Goal: Task Accomplishment & Management: Use online tool/utility

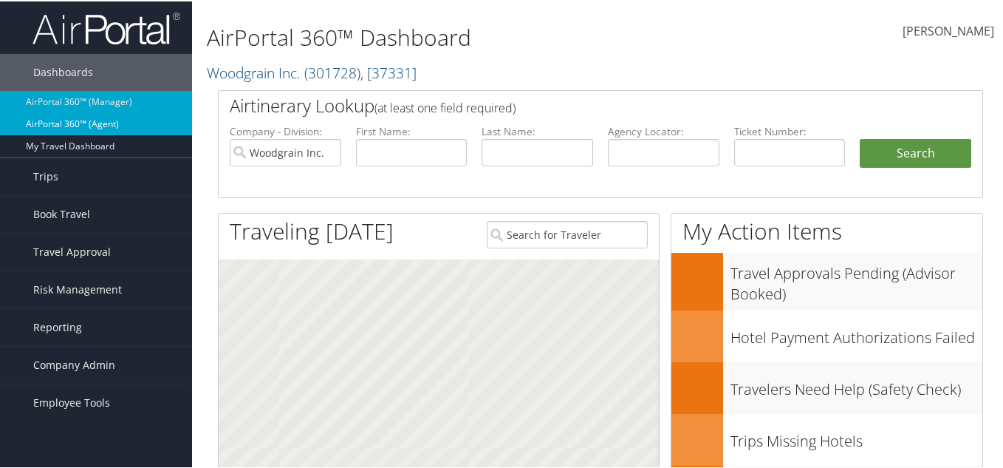
click at [38, 119] on link "AirPortal 360™ (Agent)" at bounding box center [96, 123] width 192 height 22
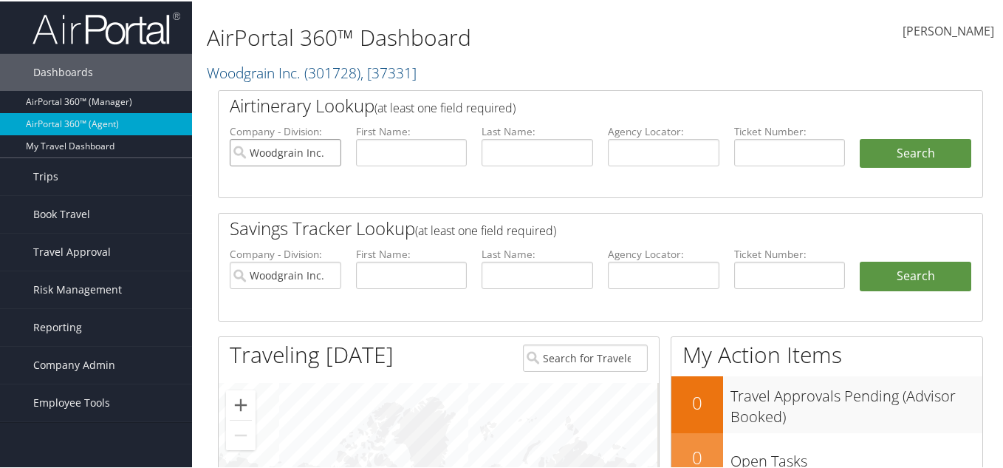
click at [335, 139] on input "Woodgrain Inc." at bounding box center [286, 150] width 112 height 27
click at [625, 149] on input "text" at bounding box center [664, 150] width 112 height 27
paste input "QHSLHN"
type input "QHSLHN"
click at [887, 151] on button "Search" at bounding box center [916, 152] width 112 height 30
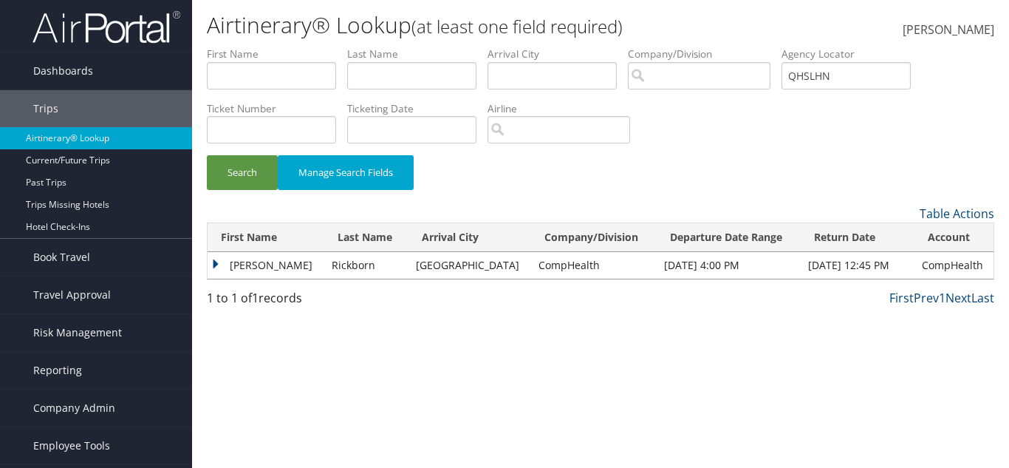
click at [211, 264] on td "[PERSON_NAME]" at bounding box center [266, 265] width 117 height 27
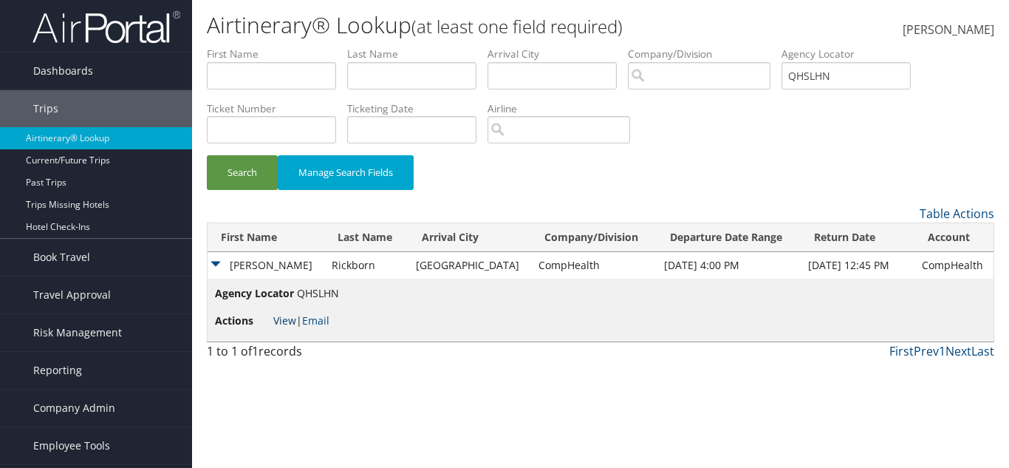
click at [286, 314] on link "View" at bounding box center [284, 320] width 23 height 14
click at [268, 172] on button "Search" at bounding box center [242, 172] width 71 height 35
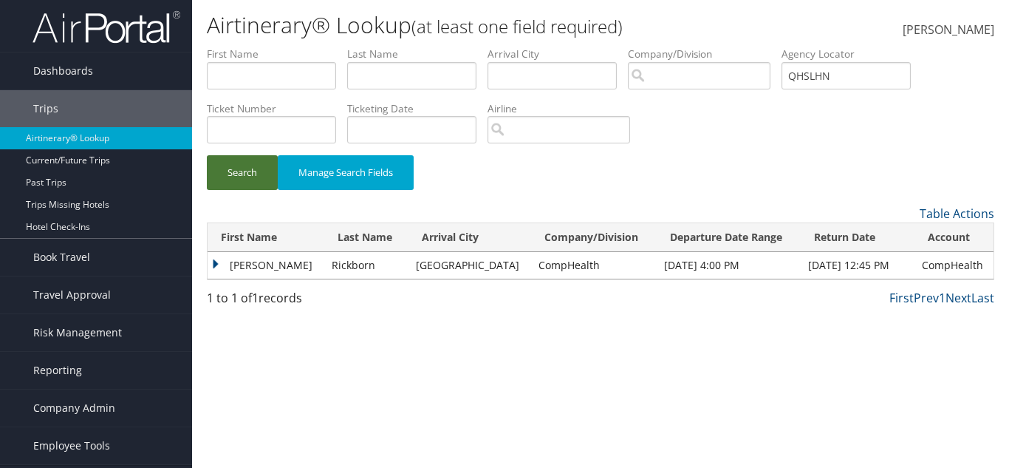
click at [268, 172] on button "Search" at bounding box center [242, 172] width 71 height 35
click at [213, 262] on td "Lanette" at bounding box center [266, 265] width 117 height 27
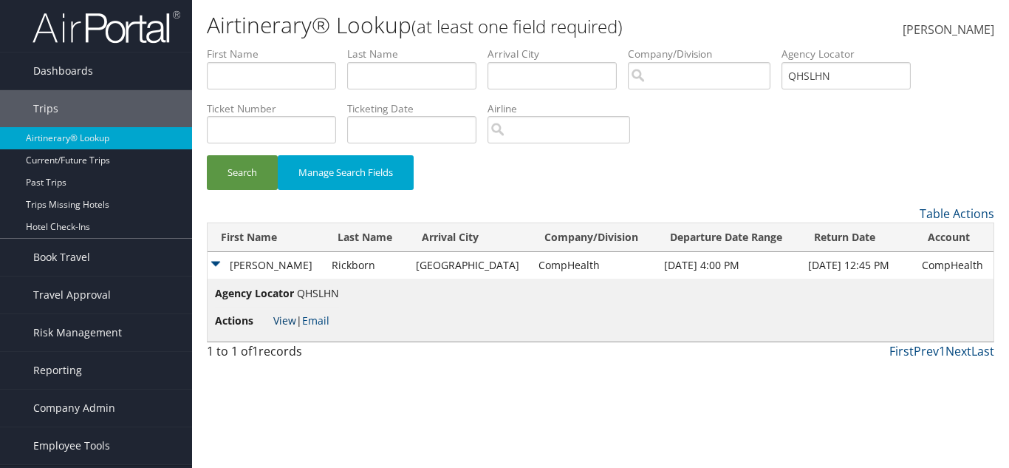
click at [279, 318] on link "View" at bounding box center [284, 320] width 23 height 14
click at [257, 169] on button "Search" at bounding box center [242, 172] width 71 height 35
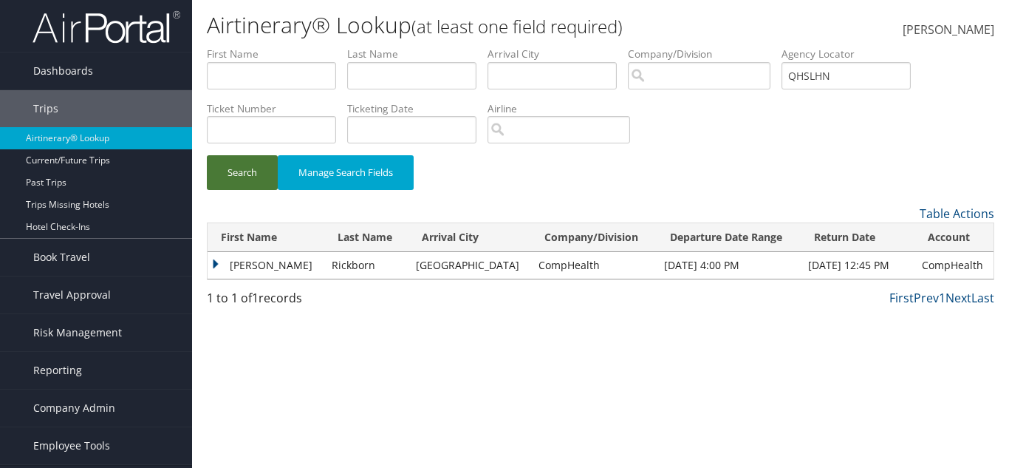
click at [236, 160] on button "Search" at bounding box center [242, 172] width 71 height 35
click at [209, 253] on td "Lanette" at bounding box center [266, 265] width 117 height 27
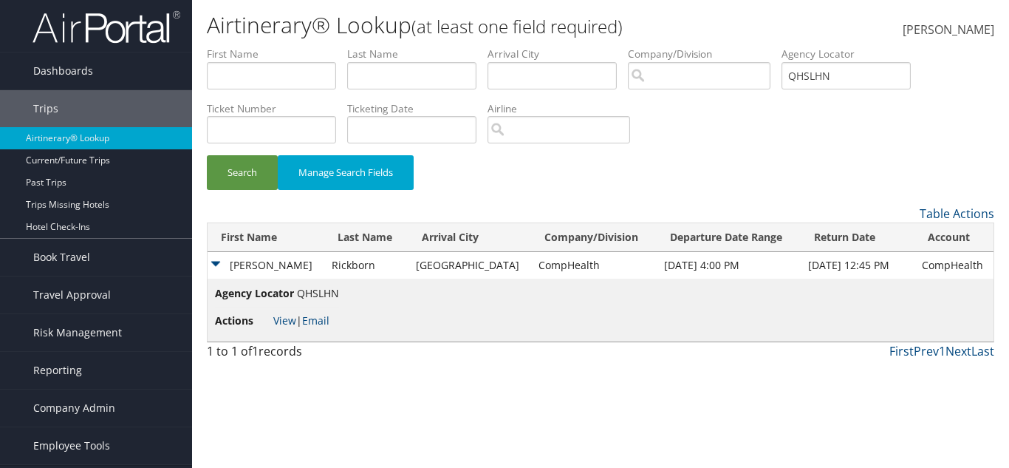
click at [271, 318] on li "Actions View | Email" at bounding box center [277, 320] width 124 height 27
drag, startPoint x: 263, startPoint y: 305, endPoint x: 270, endPoint y: 324, distance: 20.6
click at [270, 324] on ul "Agency Locator QHSLHN Actions View | Email" at bounding box center [277, 309] width 124 height 49
click at [281, 323] on link "View" at bounding box center [284, 320] width 23 height 14
click at [253, 186] on button "Search" at bounding box center [242, 172] width 71 height 35
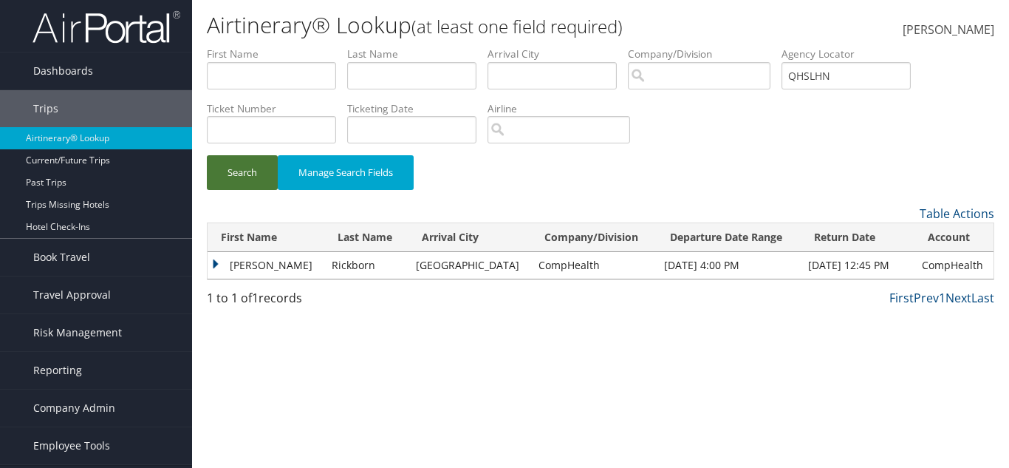
click at [264, 175] on button "Search" at bounding box center [242, 172] width 71 height 35
click at [255, 179] on button "Search" at bounding box center [242, 172] width 71 height 35
click at [208, 264] on td "Lanette" at bounding box center [266, 265] width 117 height 27
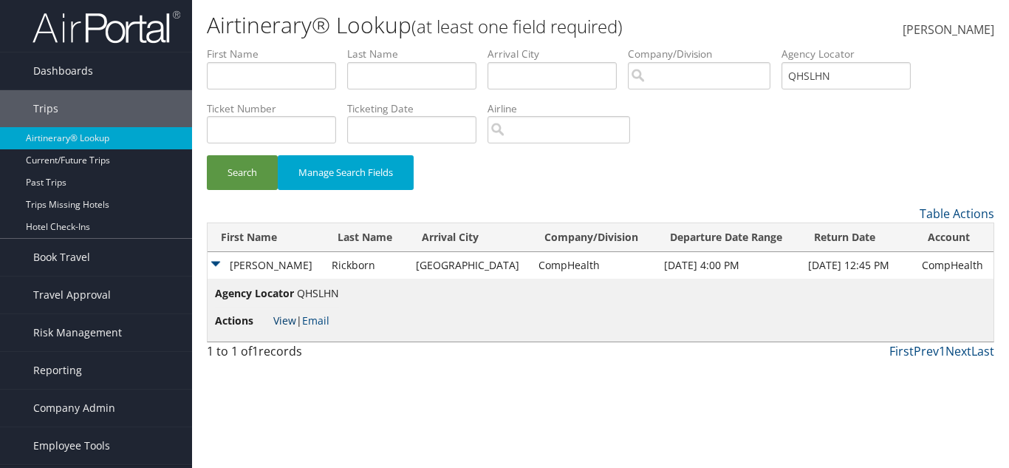
click at [273, 321] on link "View" at bounding box center [284, 320] width 23 height 14
drag, startPoint x: 246, startPoint y: 174, endPoint x: 255, endPoint y: 180, distance: 10.7
click at [247, 168] on button "Search" at bounding box center [242, 172] width 71 height 35
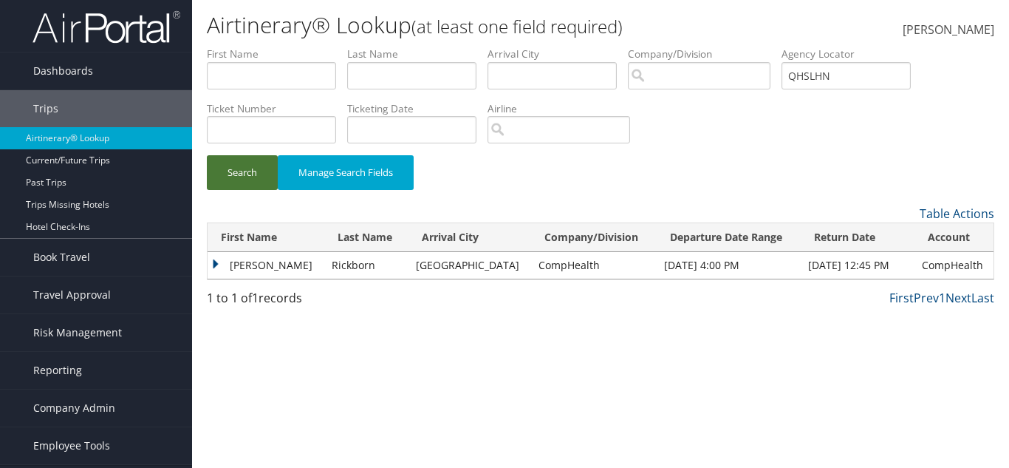
click at [249, 168] on button "Search" at bounding box center [242, 172] width 71 height 35
click at [220, 270] on td "Lanette" at bounding box center [266, 265] width 117 height 27
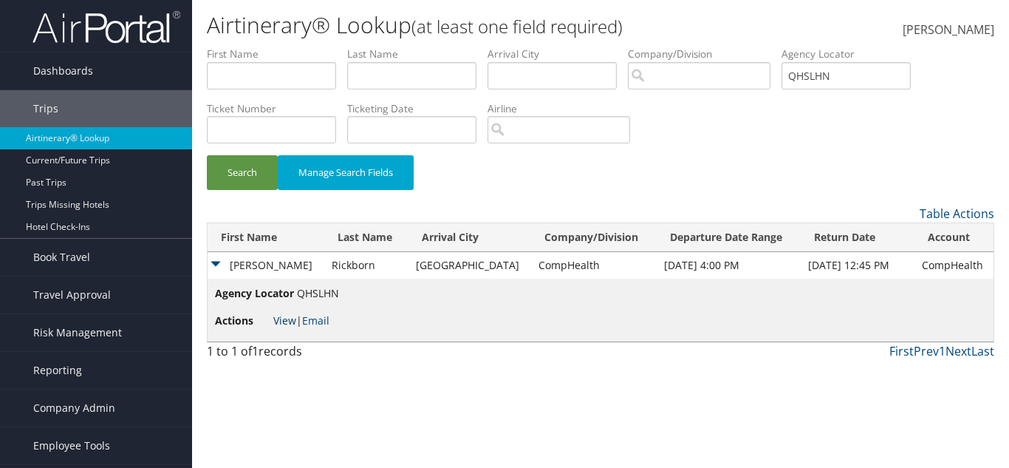
click at [287, 325] on link "View" at bounding box center [284, 320] width 23 height 14
click at [256, 175] on button "Search" at bounding box center [242, 172] width 71 height 35
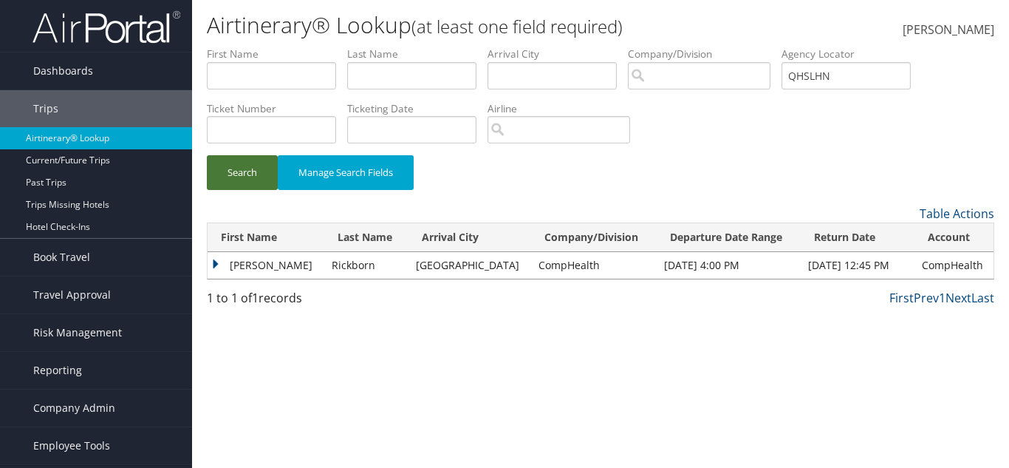
click at [256, 176] on button "Search" at bounding box center [242, 172] width 71 height 35
click at [235, 264] on td "Lanette" at bounding box center [266, 265] width 117 height 27
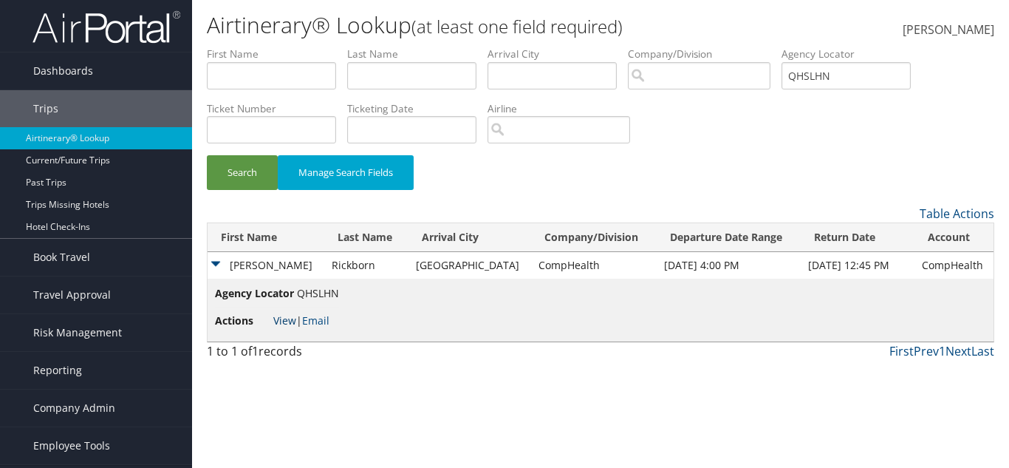
click at [276, 315] on link "View" at bounding box center [284, 320] width 23 height 14
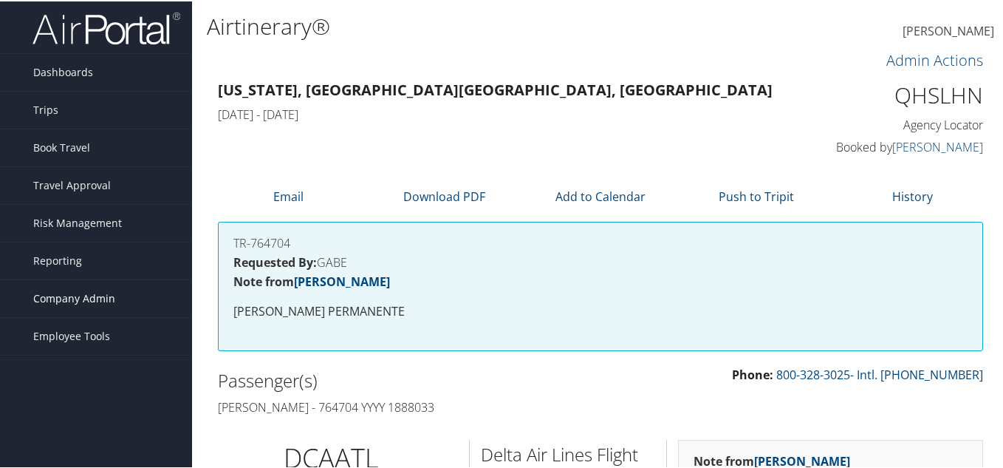
click at [121, 296] on link "Company Admin" at bounding box center [96, 297] width 192 height 37
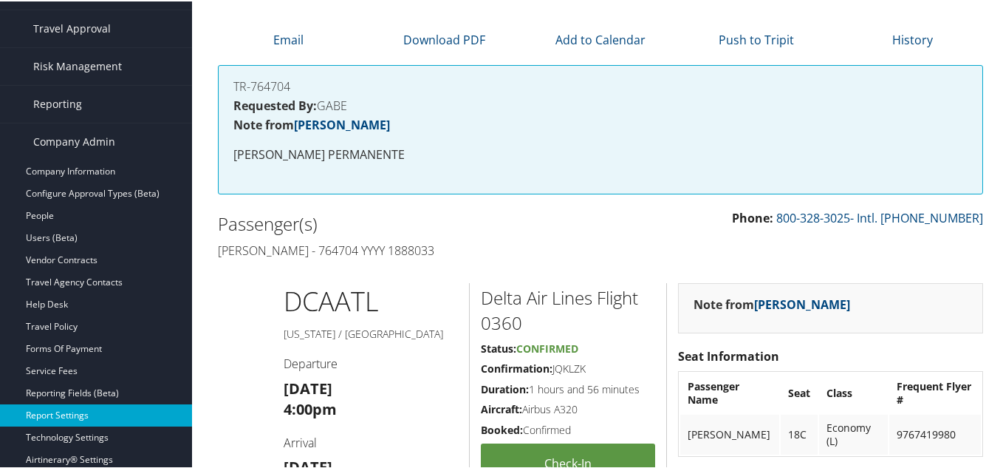
scroll to position [74, 0]
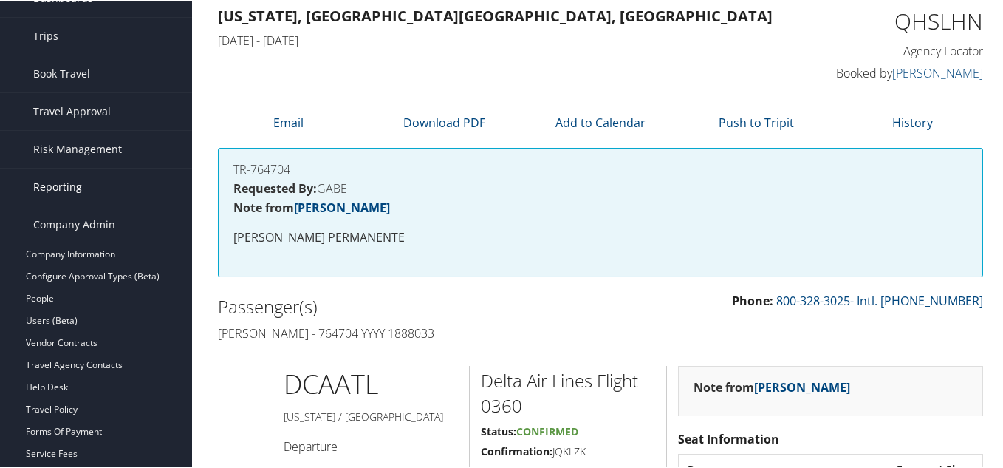
click at [119, 191] on link "Reporting" at bounding box center [96, 185] width 192 height 37
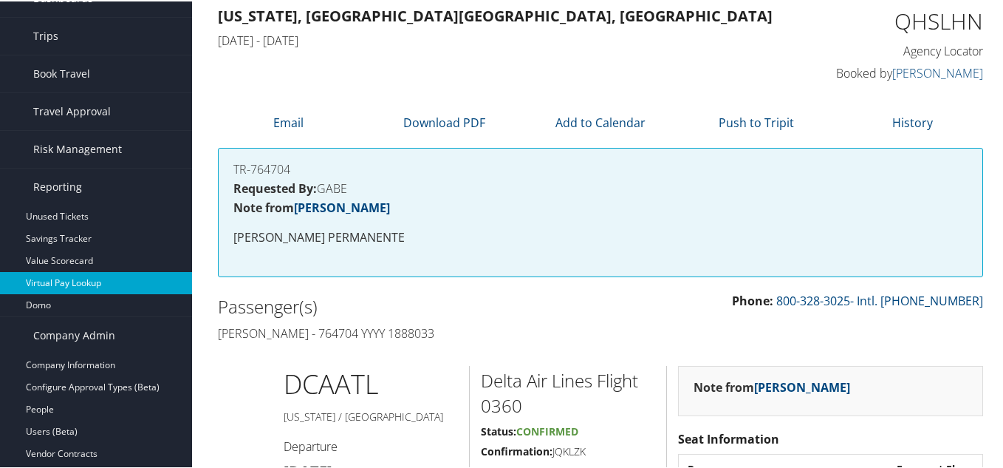
click at [104, 278] on link "Virtual Pay Lookup" at bounding box center [96, 281] width 192 height 22
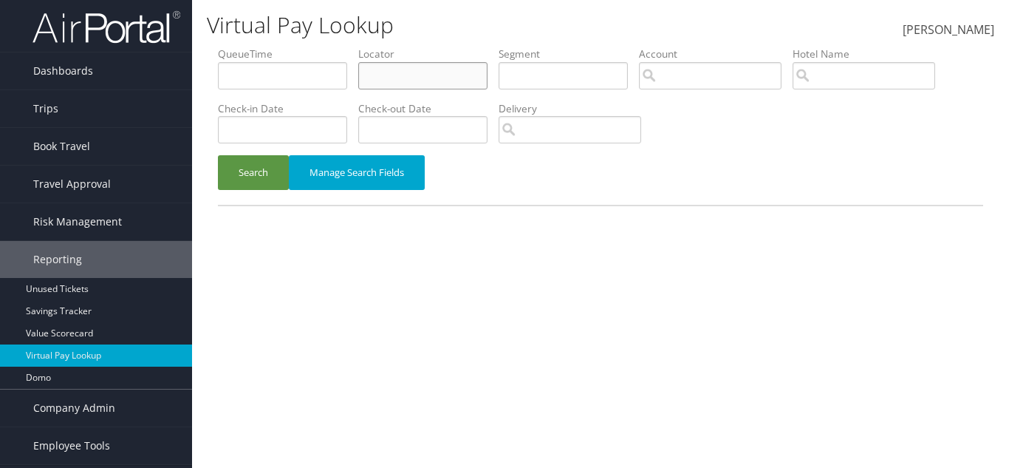
click at [397, 82] on input "text" at bounding box center [422, 75] width 129 height 27
paste input "QHSLHN"
type input "QHSLHN"
click at [273, 182] on button "Search" at bounding box center [253, 172] width 71 height 35
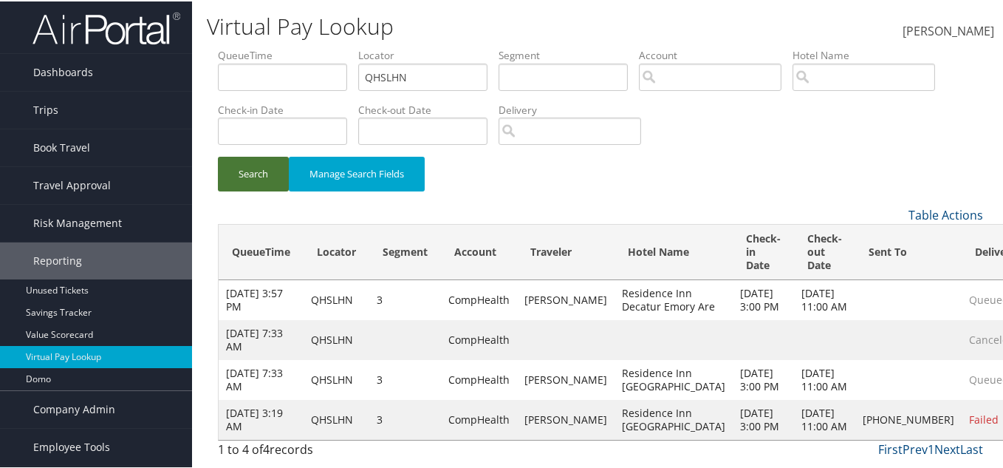
scroll to position [76, 0]
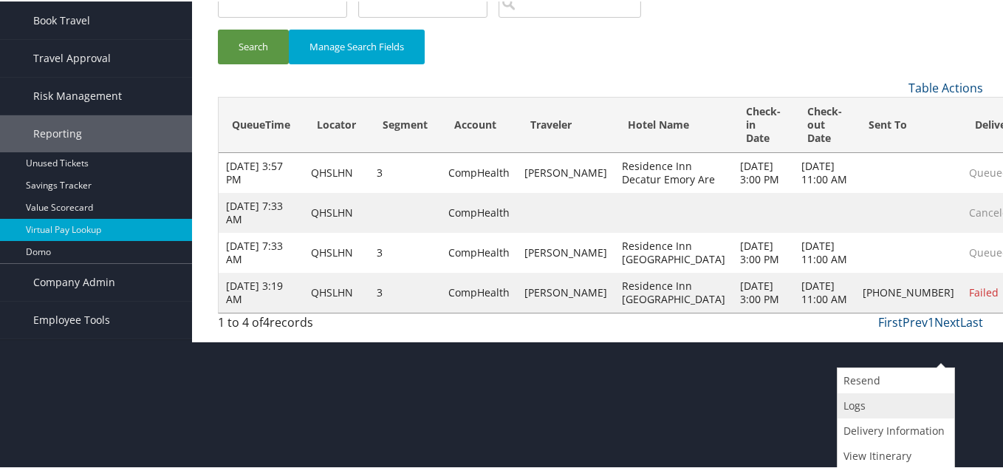
click at [844, 401] on link "Logs" at bounding box center [894, 404] width 113 height 25
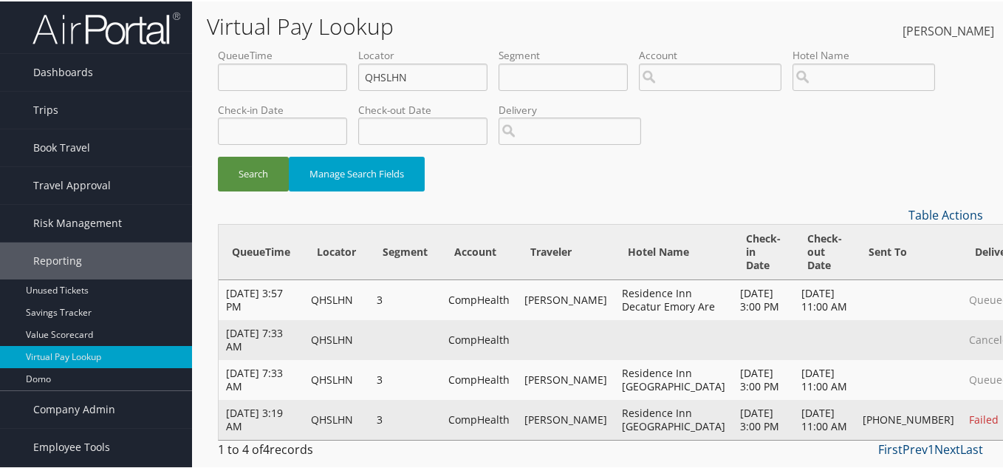
scroll to position [76, 0]
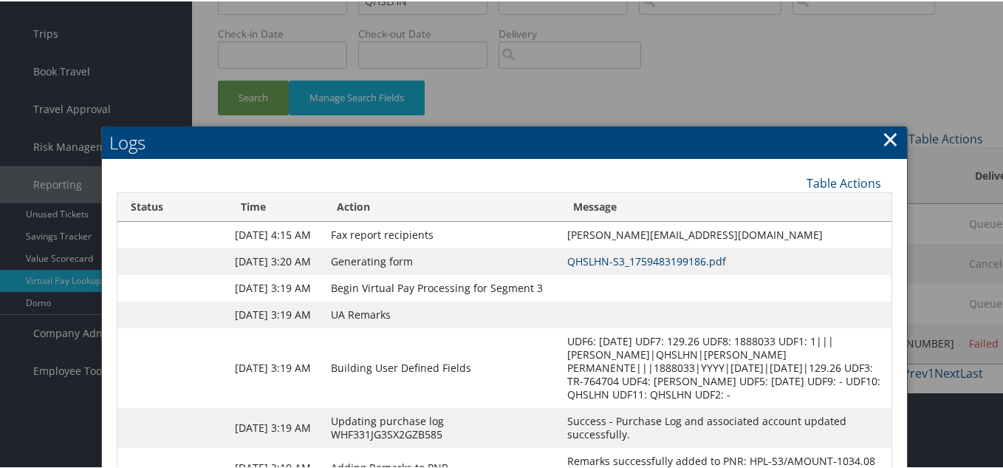
click at [567, 267] on link "QHSLHN-S3_1759483199186.pdf" at bounding box center [646, 260] width 159 height 14
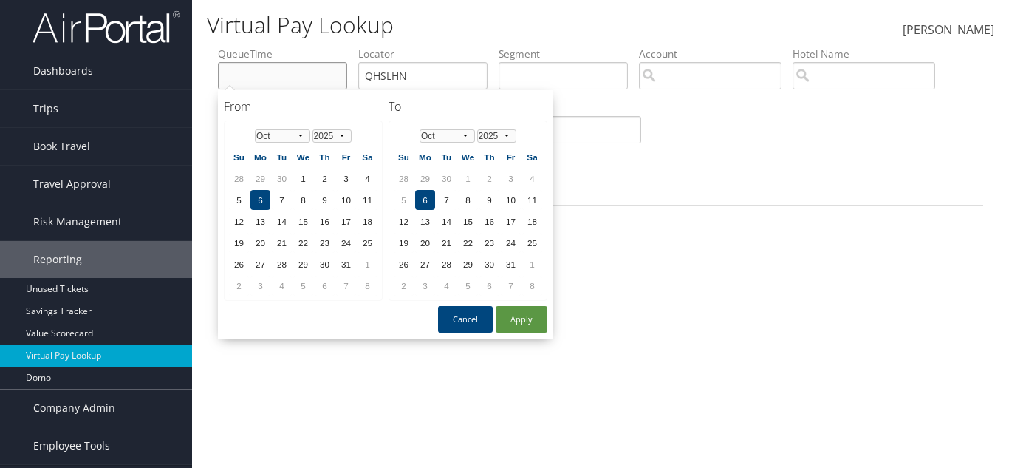
click at [273, 62] on input "text" at bounding box center [282, 75] width 129 height 27
click at [210, 149] on div "Search Manage Search Fields" at bounding box center [601, 126] width 788 height 158
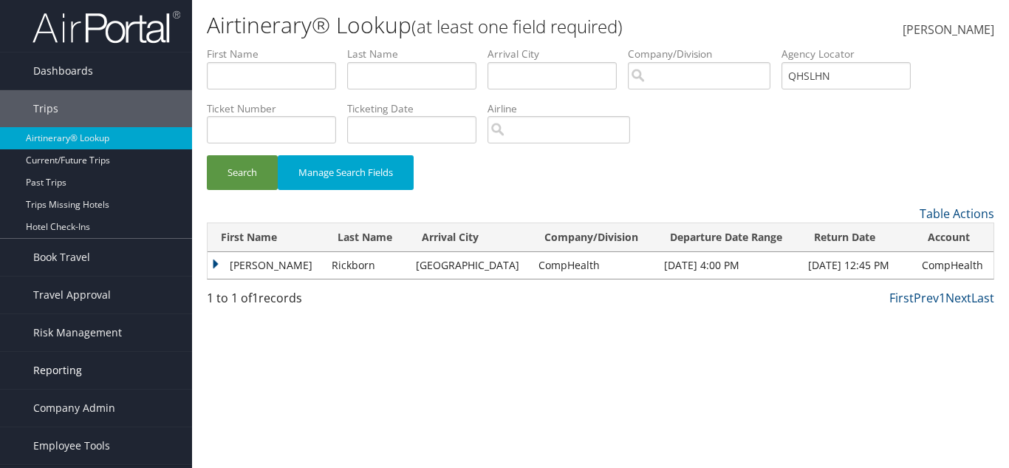
click at [103, 358] on link "Reporting" at bounding box center [96, 370] width 192 height 37
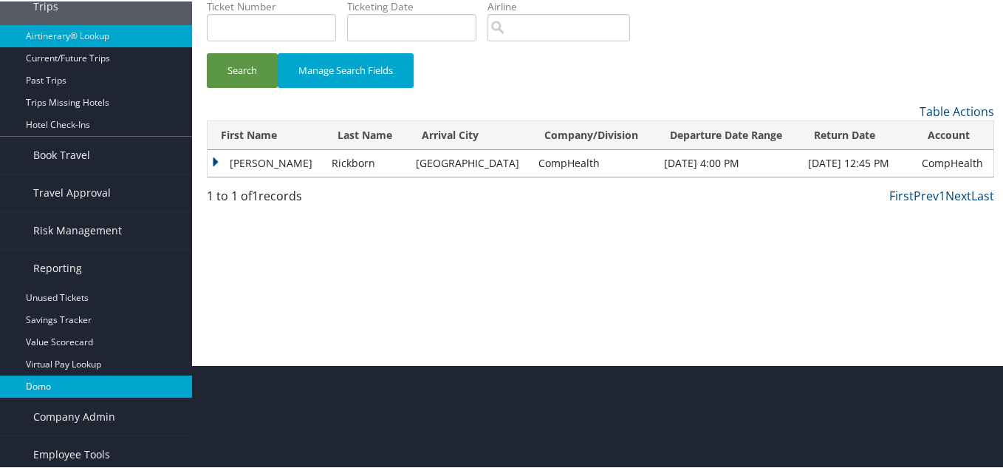
scroll to position [108, 0]
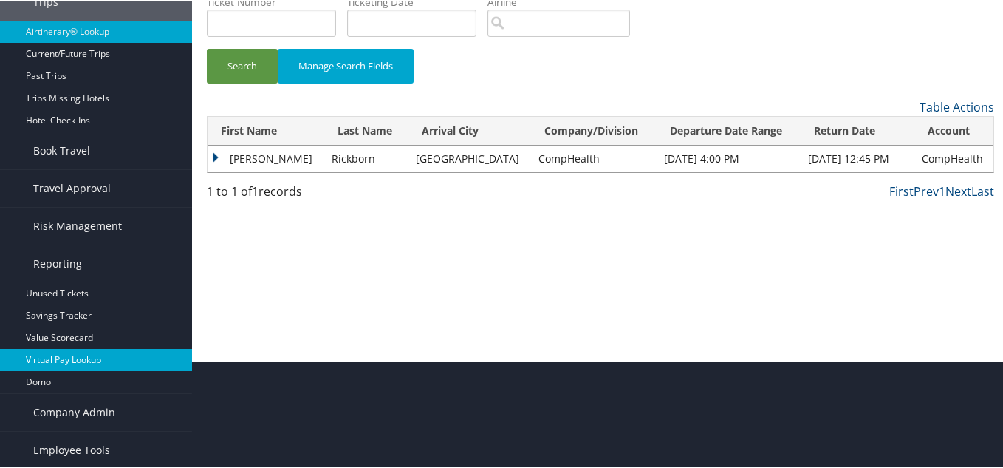
click at [94, 351] on link "Virtual Pay Lookup" at bounding box center [96, 358] width 192 height 22
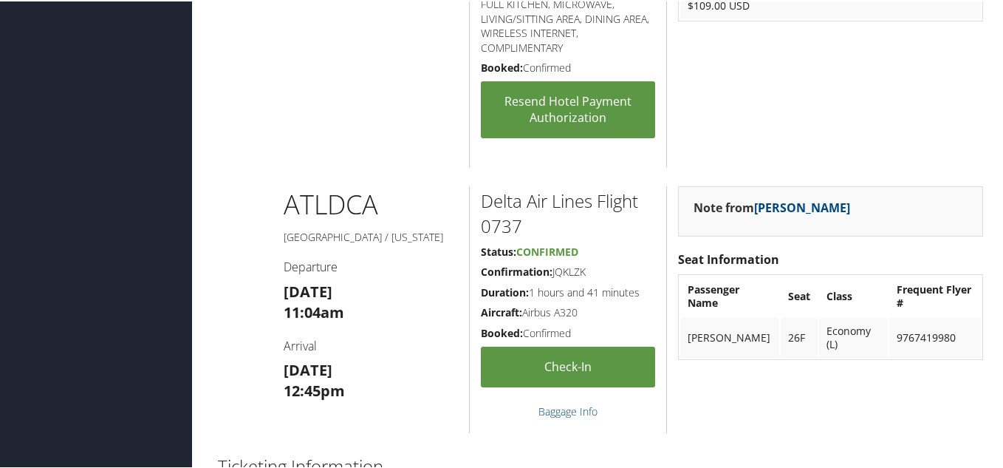
scroll to position [1330, 0]
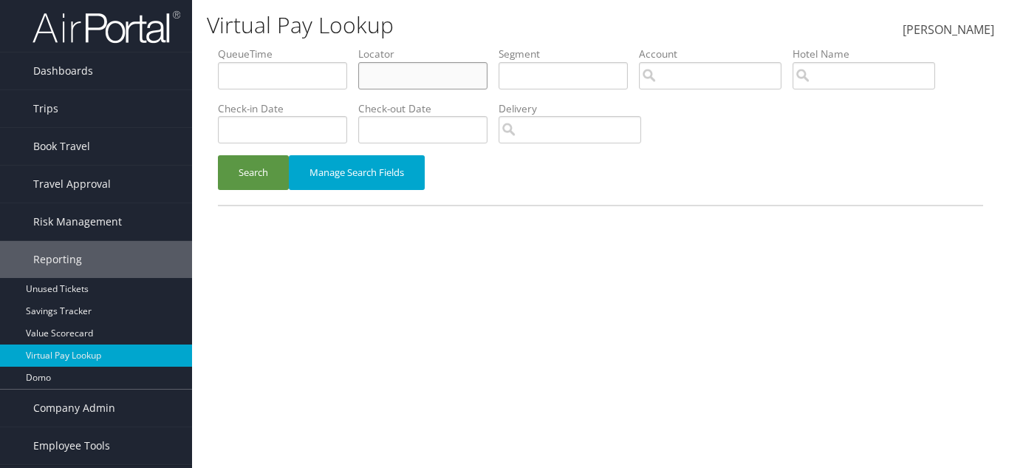
click at [431, 72] on input "text" at bounding box center [422, 75] width 129 height 27
paste input "QHSLHN"
type input "QHSLHN"
click at [242, 175] on button "Search" at bounding box center [253, 172] width 71 height 35
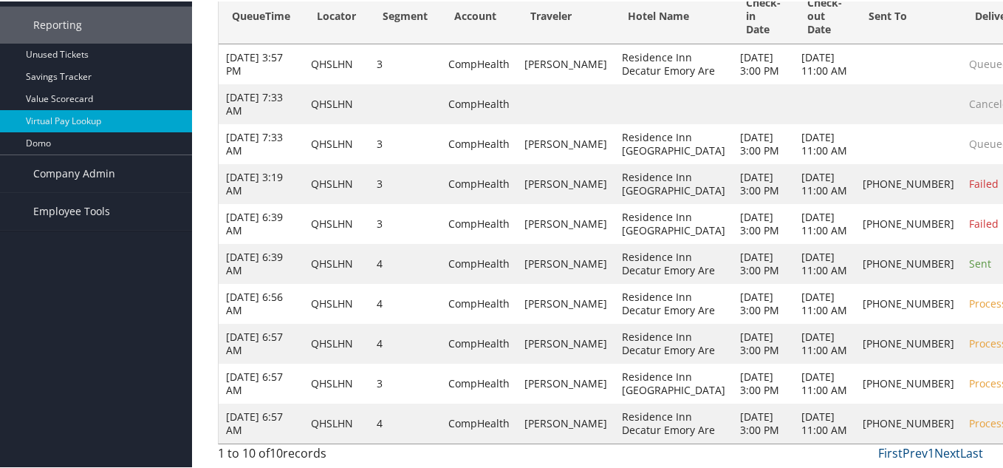
scroll to position [475, 0]
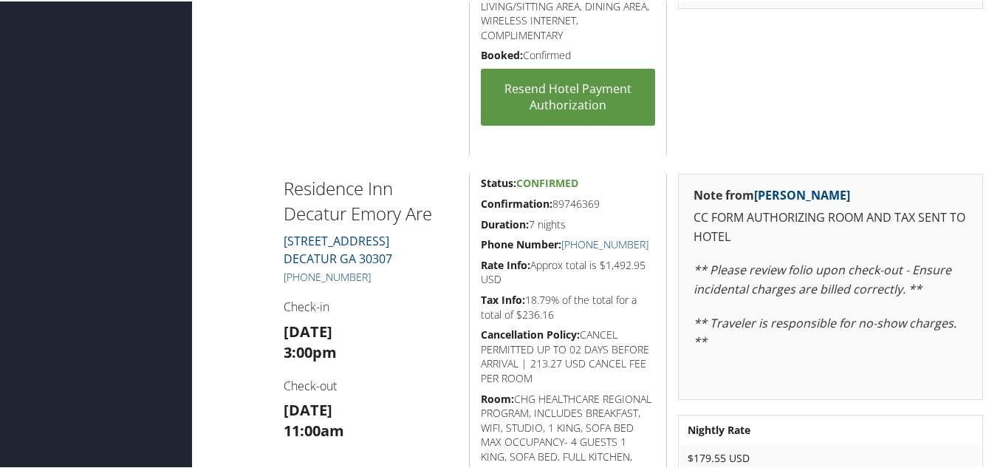
scroll to position [1495, 0]
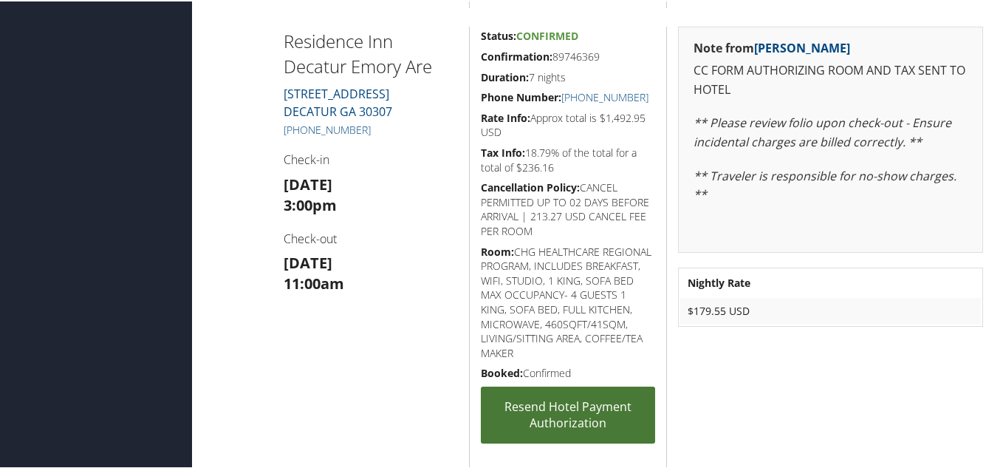
click at [517, 403] on link "Resend Hotel Payment Authorization" at bounding box center [568, 413] width 174 height 57
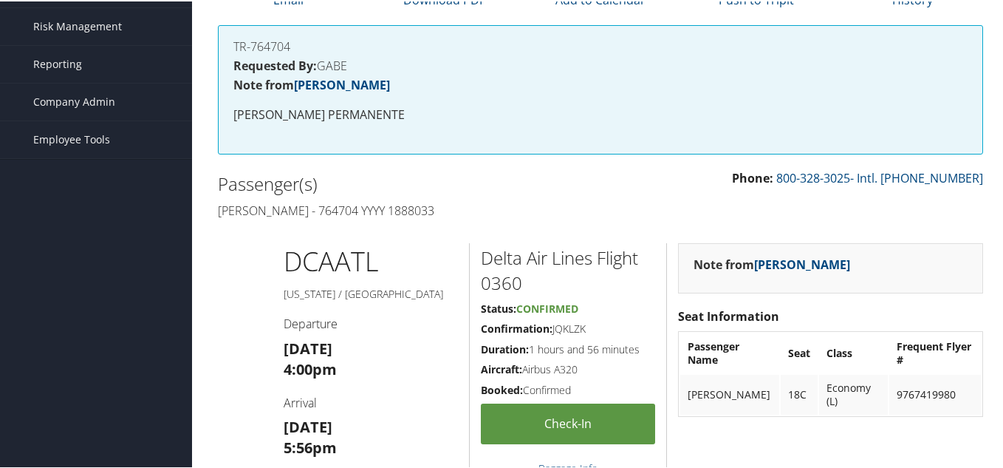
scroll to position [165, 0]
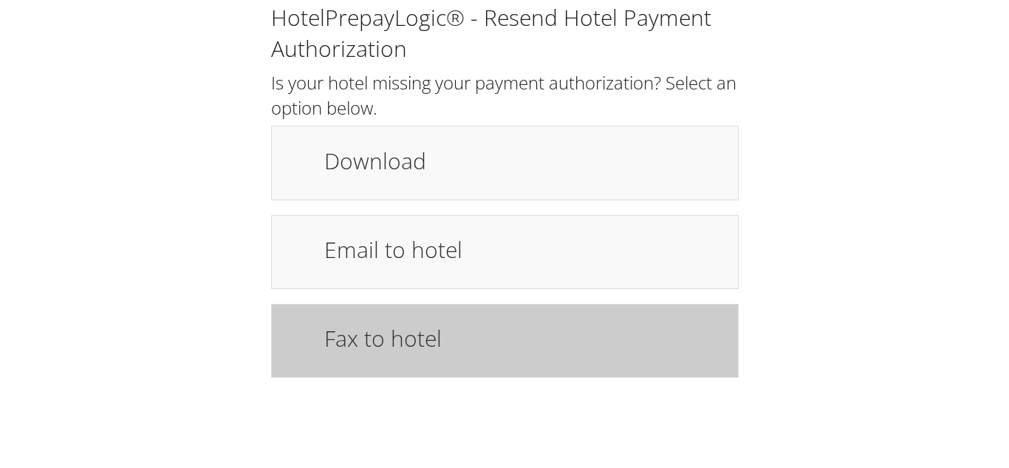
click at [397, 372] on div "Fax to hotel" at bounding box center [505, 341] width 468 height 74
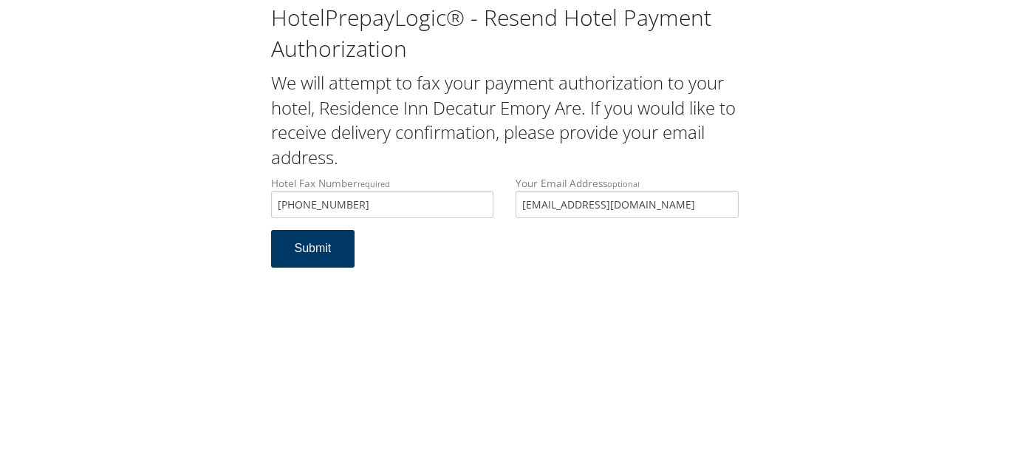
click at [311, 250] on button "Submit" at bounding box center [313, 249] width 84 height 38
click at [312, 251] on button "Submit" at bounding box center [313, 249] width 84 height 38
